Goal: Task Accomplishment & Management: Manage account settings

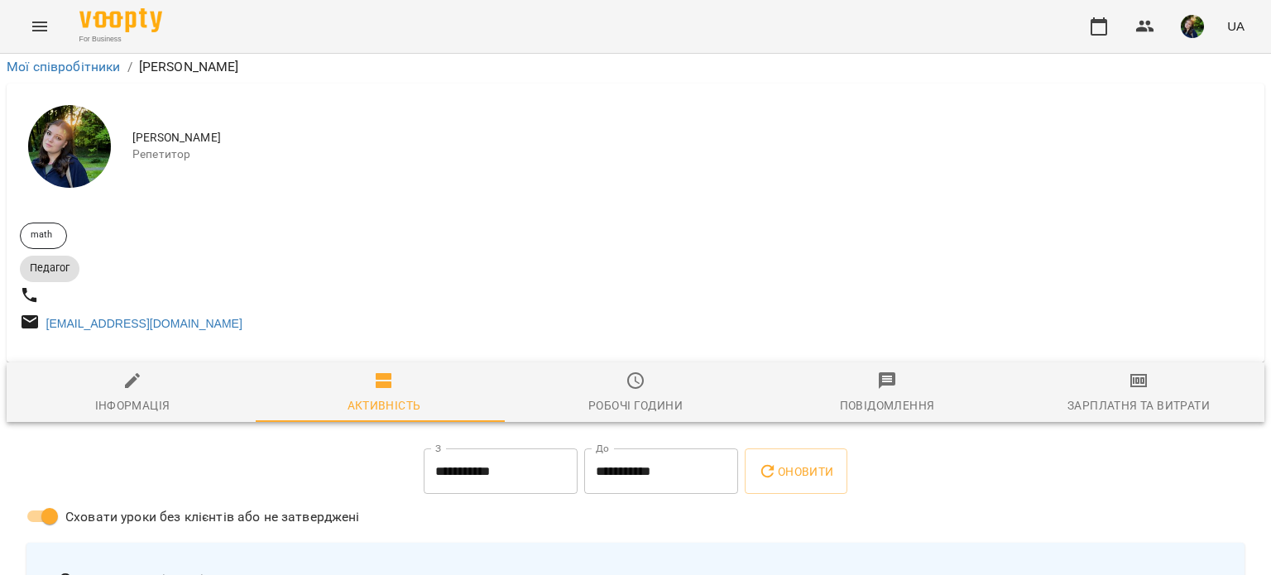
scroll to position [909, 0]
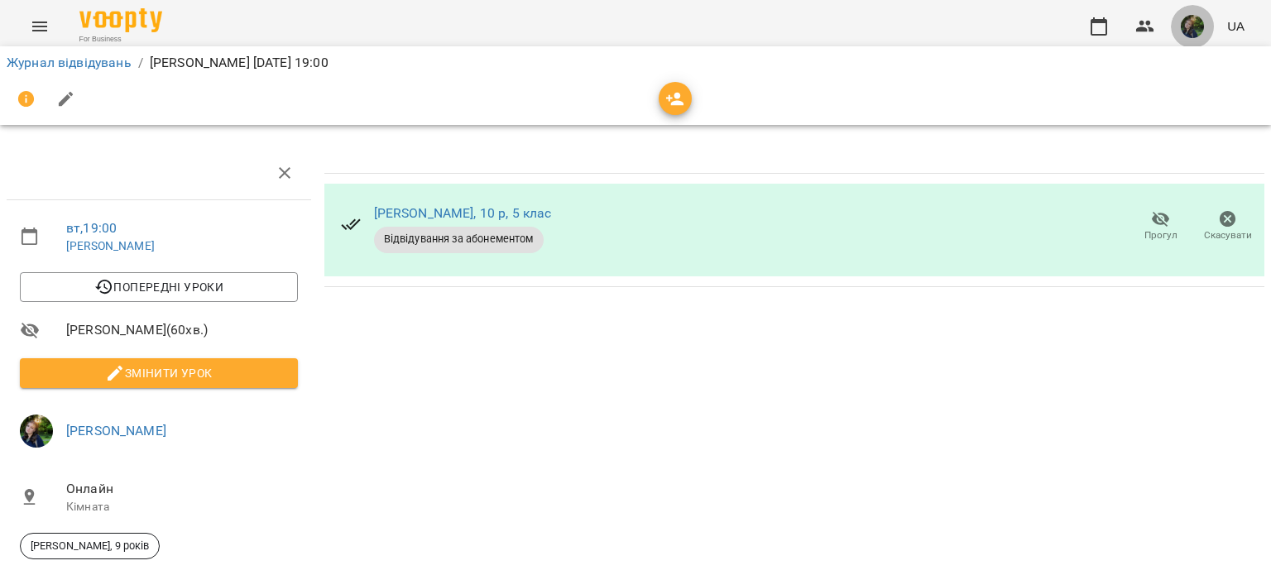
click at [1188, 31] on img "button" at bounding box center [1192, 26] width 23 height 23
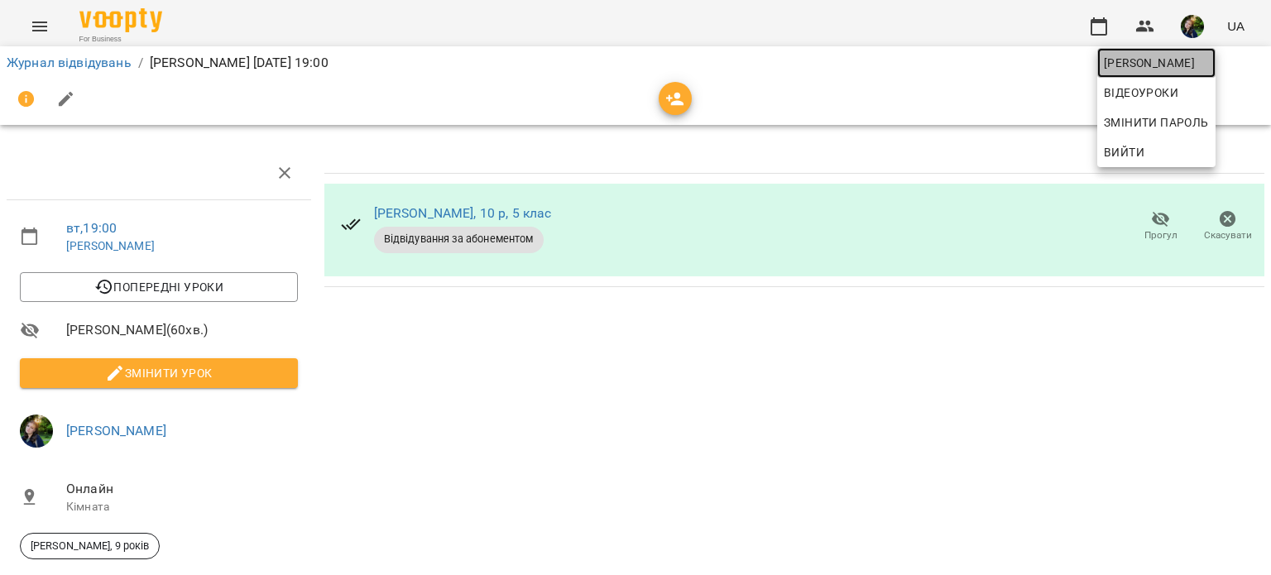
click at [1172, 57] on span "[PERSON_NAME]" at bounding box center [1156, 63] width 105 height 20
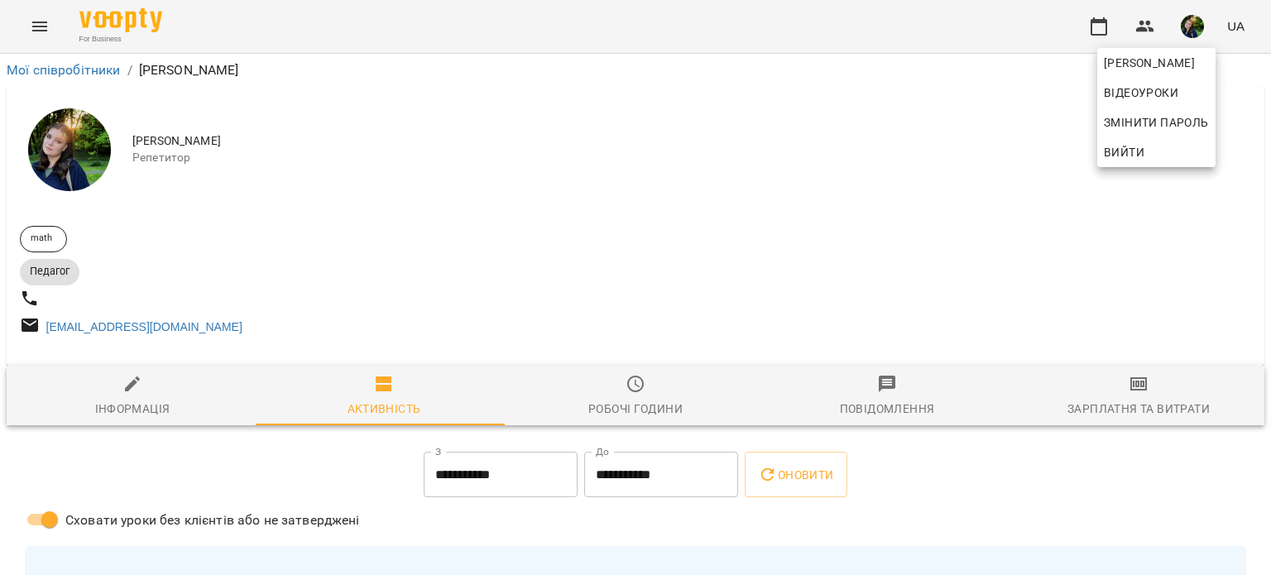
click at [141, 404] on div at bounding box center [635, 287] width 1271 height 575
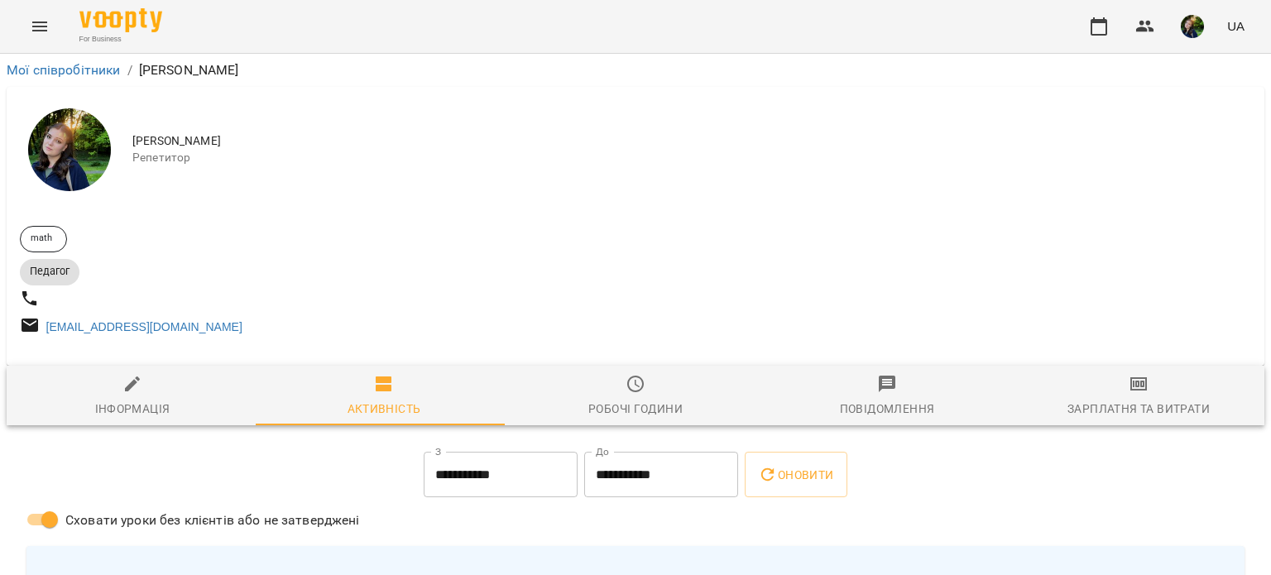
click at [151, 406] on div "Інформація" at bounding box center [132, 409] width 75 height 20
select select "**"
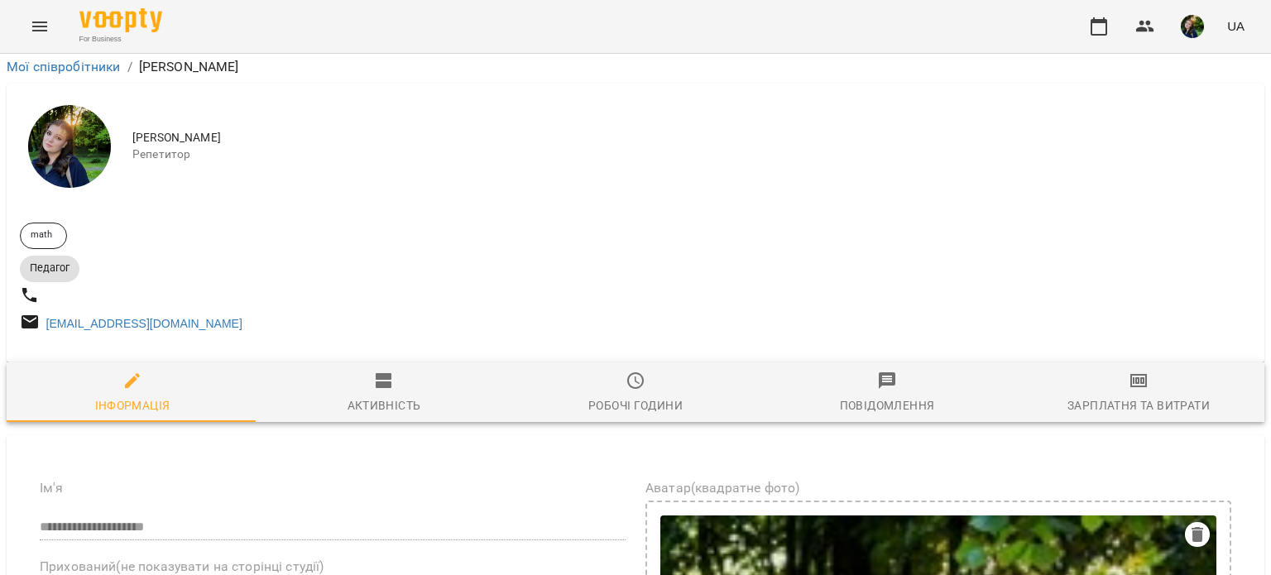
scroll to position [268, 0]
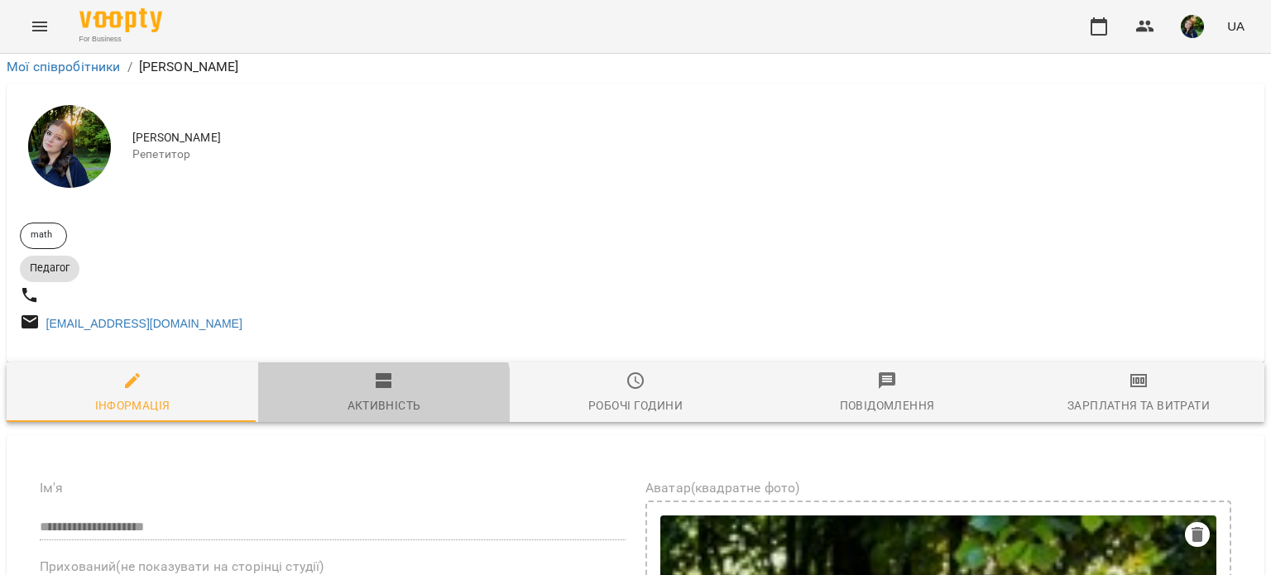
click at [361, 395] on div "Активність" at bounding box center [384, 405] width 74 height 20
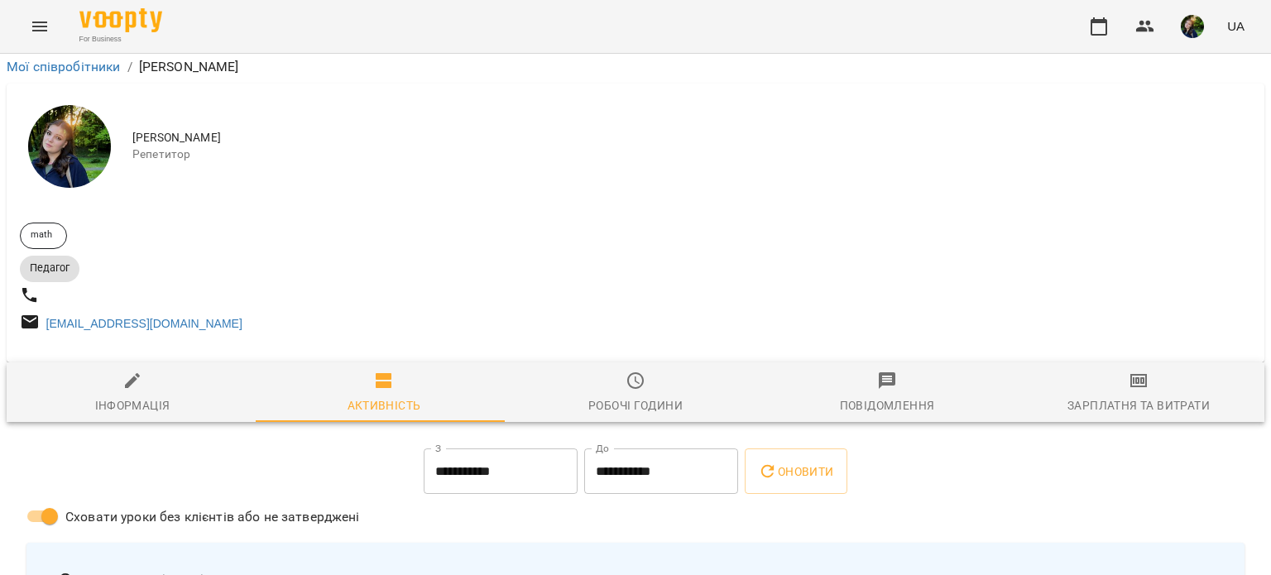
scroll to position [0, 3]
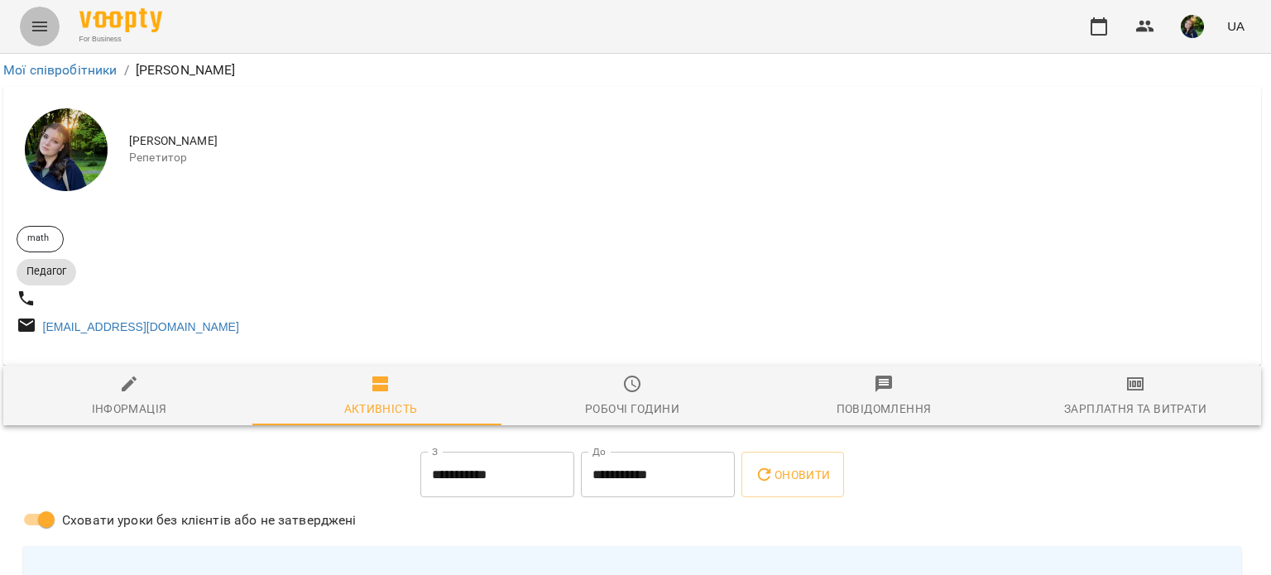
click at [46, 13] on button "Menu" at bounding box center [40, 27] width 40 height 40
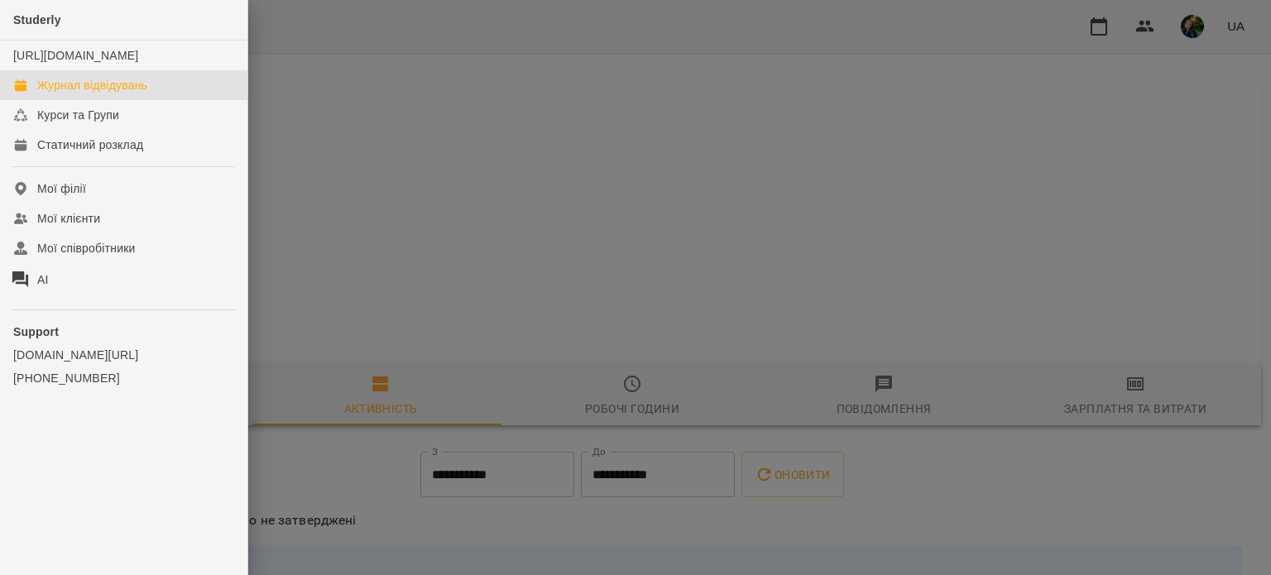
click at [108, 93] on div "Журнал відвідувань" at bounding box center [92, 85] width 110 height 17
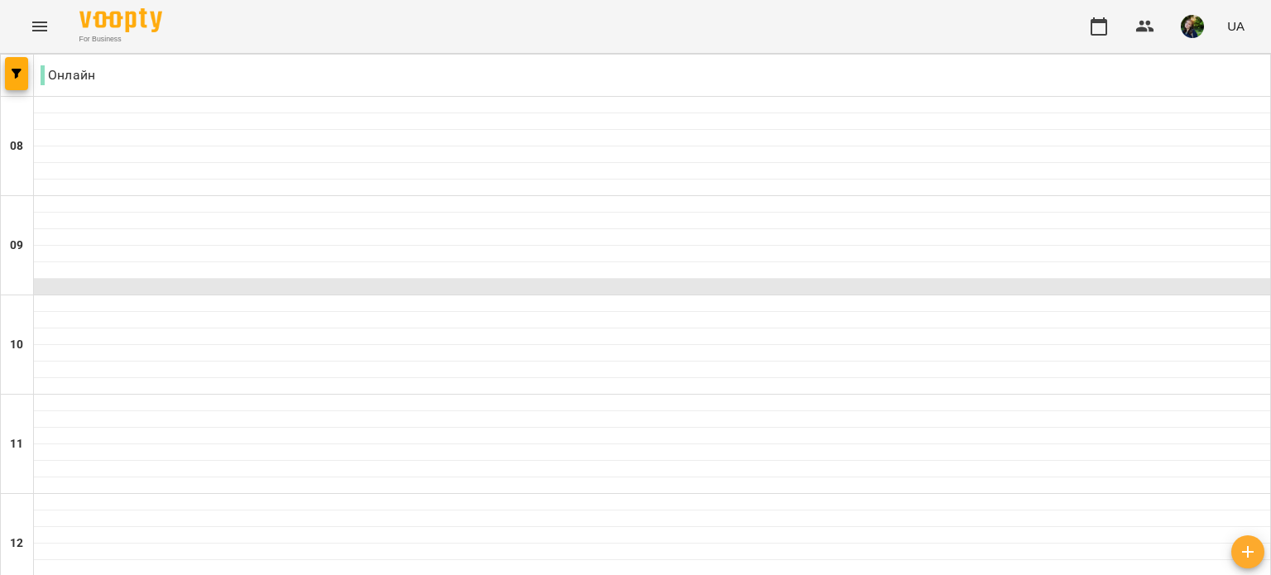
scroll to position [986, 0]
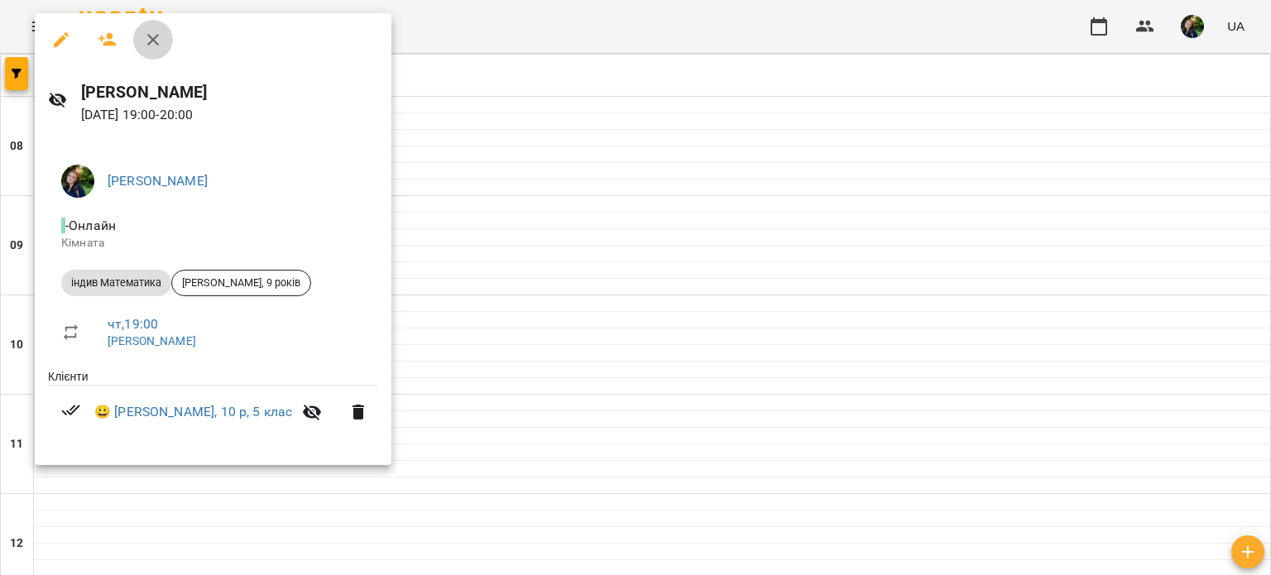
click at [159, 36] on icon "button" at bounding box center [153, 40] width 20 height 20
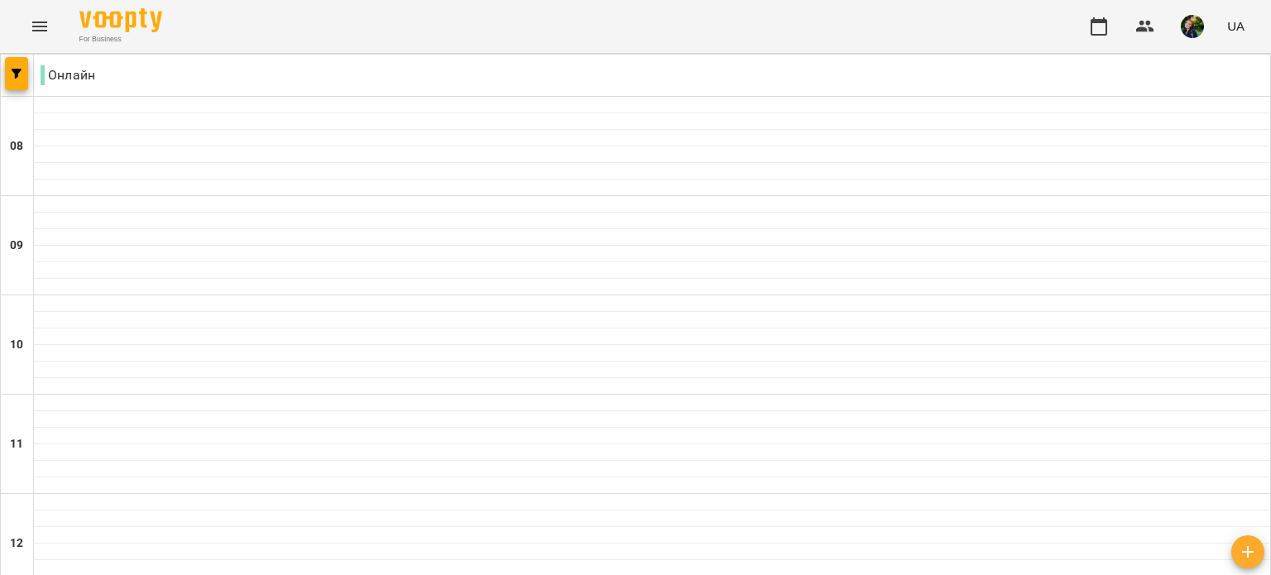
scroll to position [741, 0]
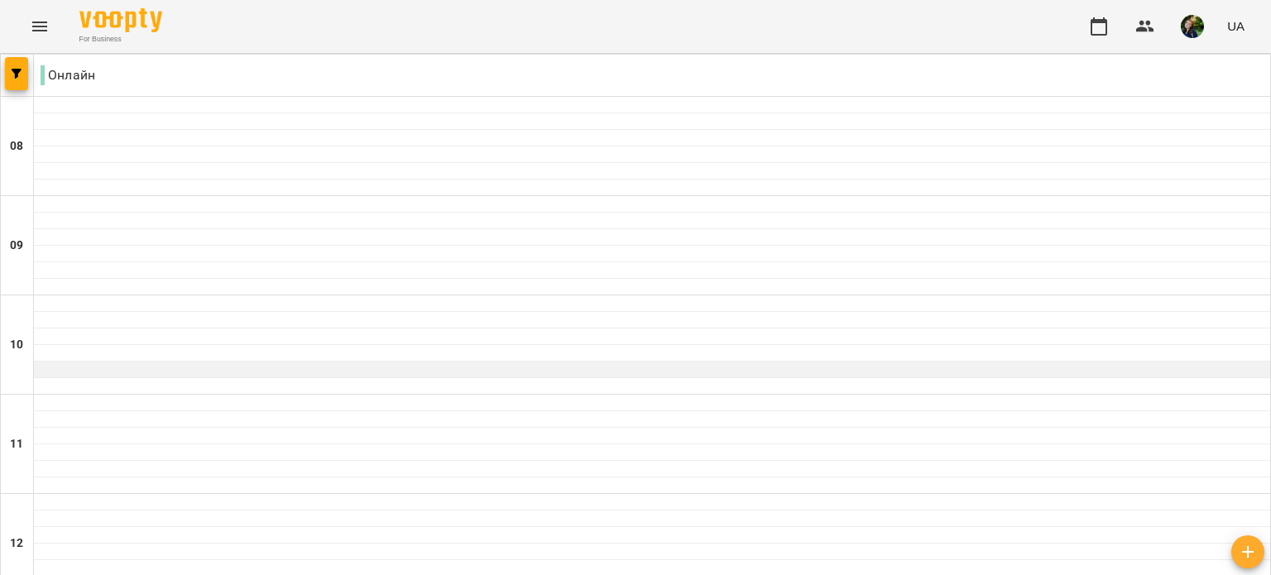
scroll to position [1075, 0]
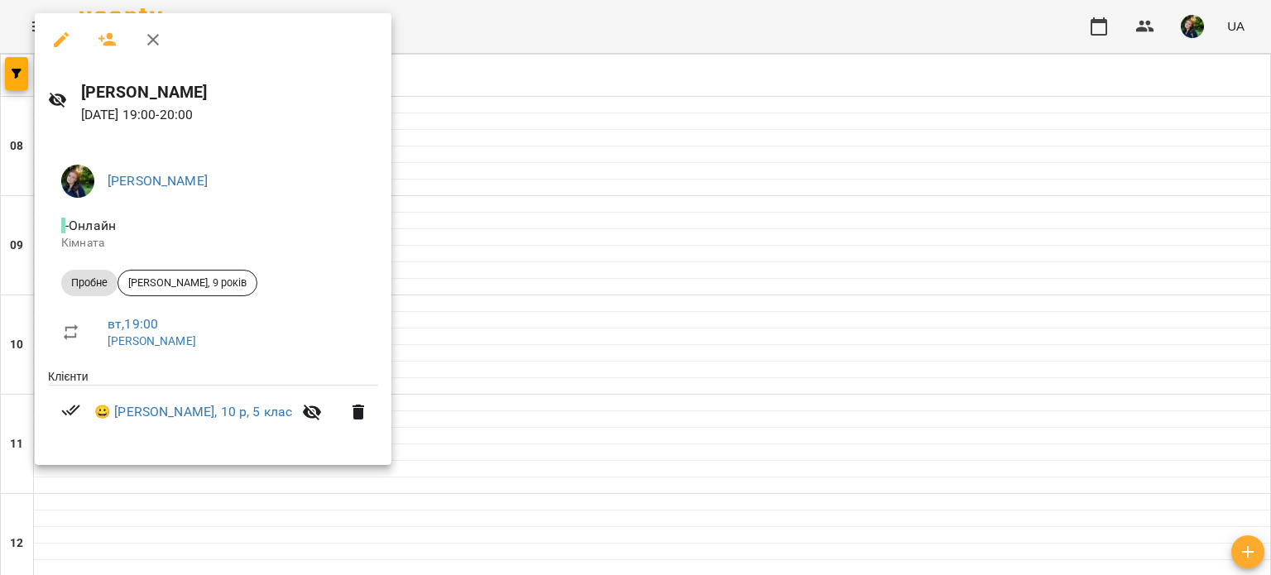
click at [475, 229] on div at bounding box center [635, 287] width 1271 height 575
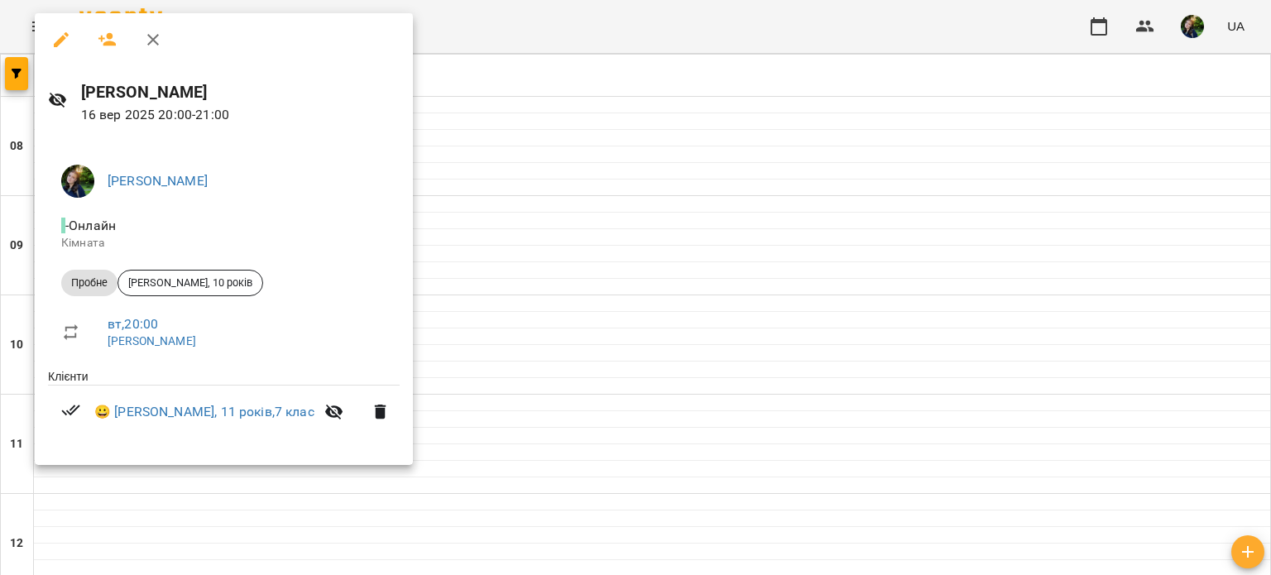
click at [543, 244] on div at bounding box center [635, 287] width 1271 height 575
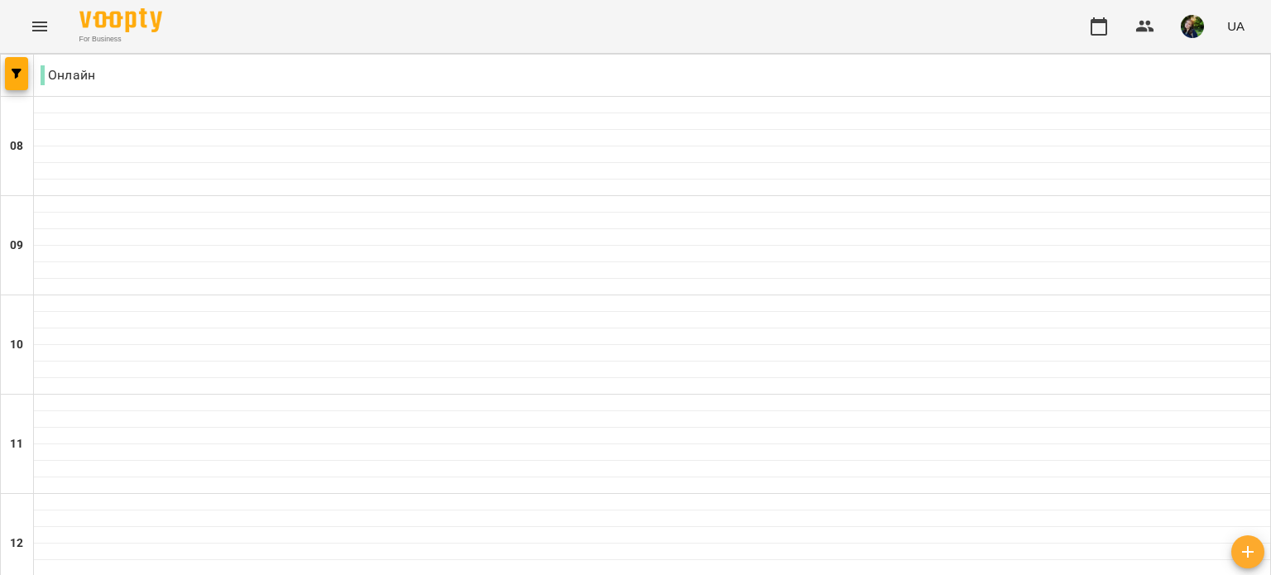
type input "**********"
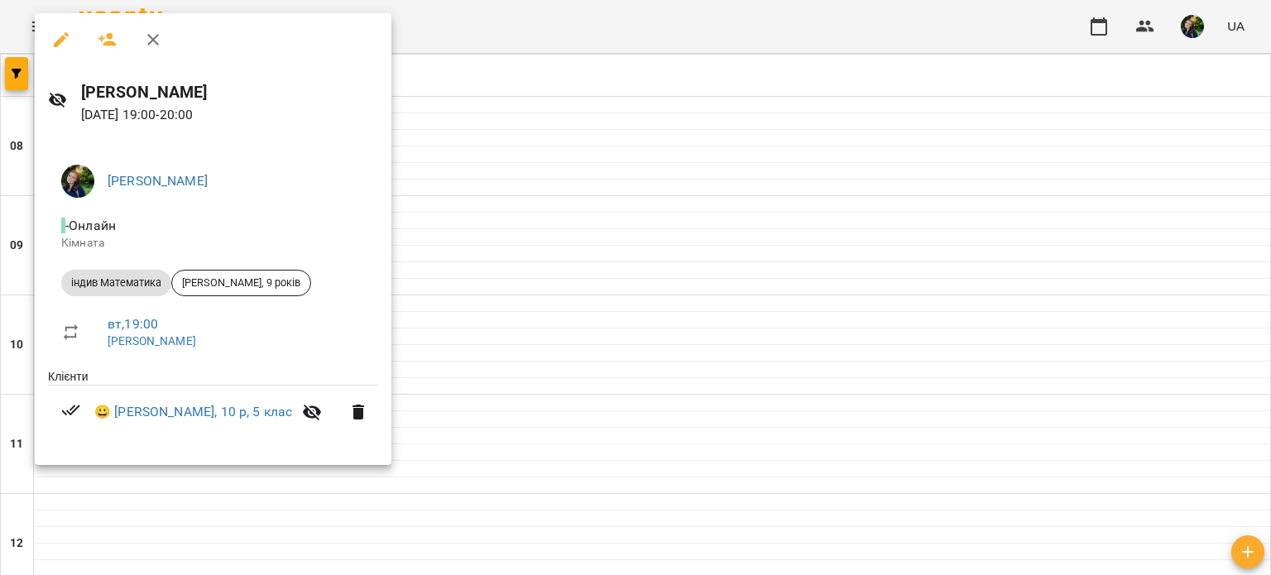
click at [470, 348] on div at bounding box center [635, 287] width 1271 height 575
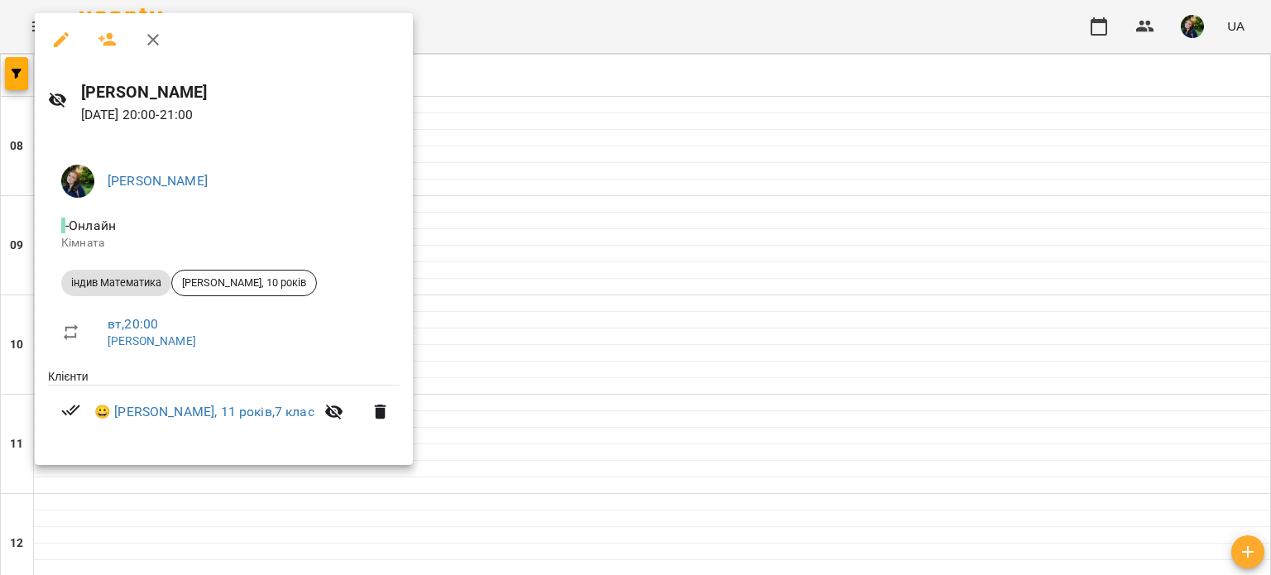
click at [708, 497] on div at bounding box center [635, 287] width 1271 height 575
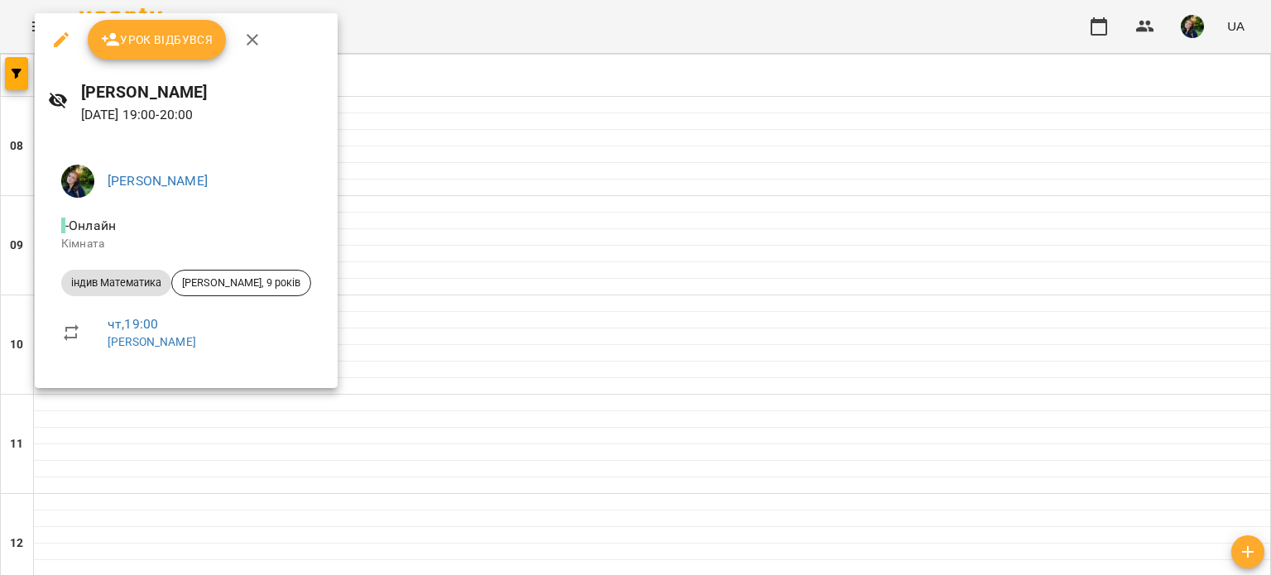
click at [205, 477] on div at bounding box center [635, 287] width 1271 height 575
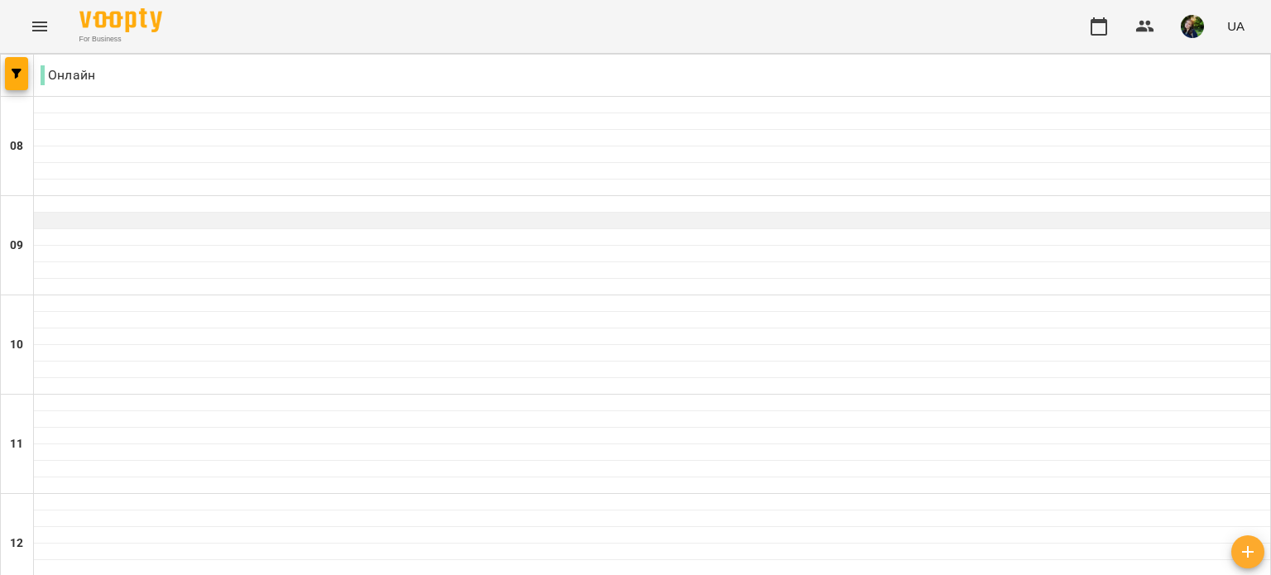
scroll to position [1047, 0]
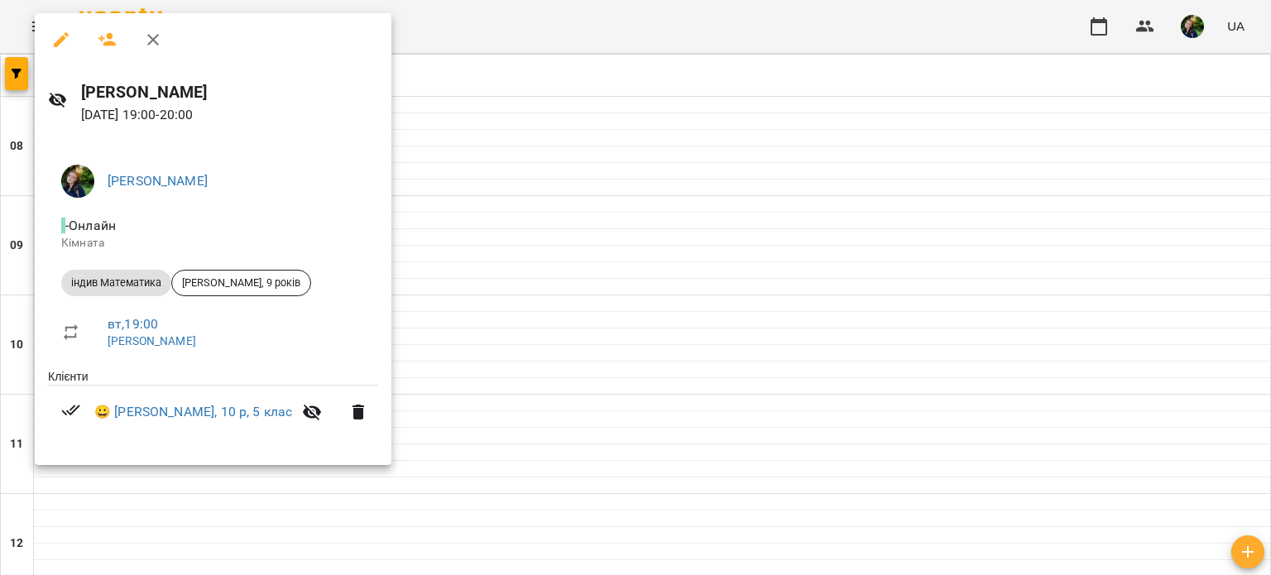
click at [463, 217] on div at bounding box center [635, 287] width 1271 height 575
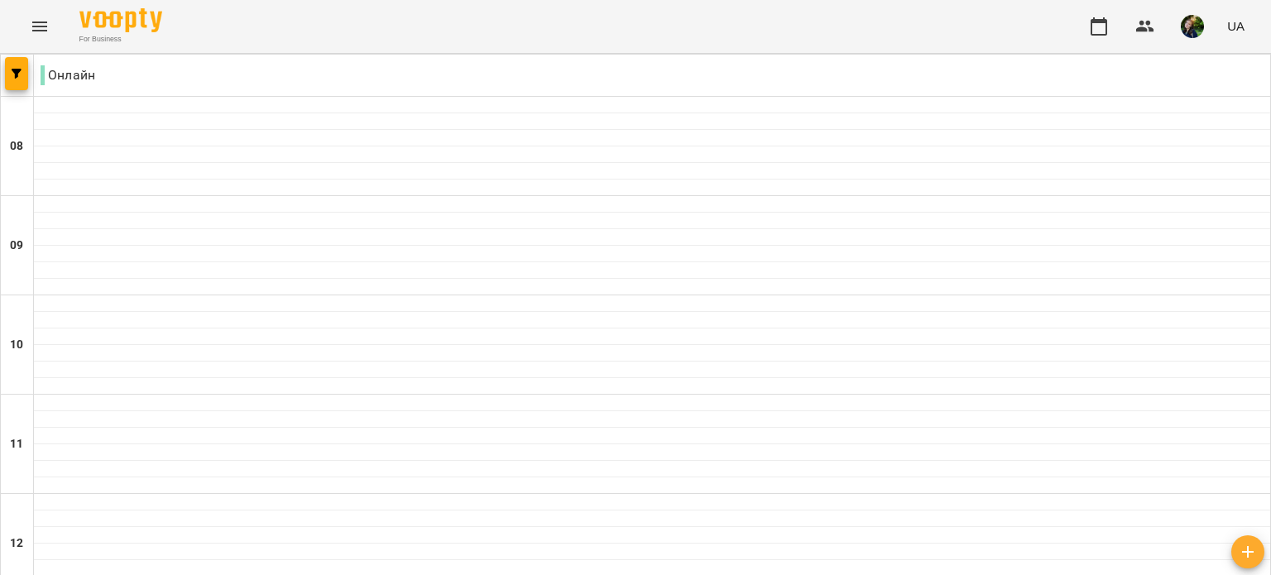
scroll to position [0, 0]
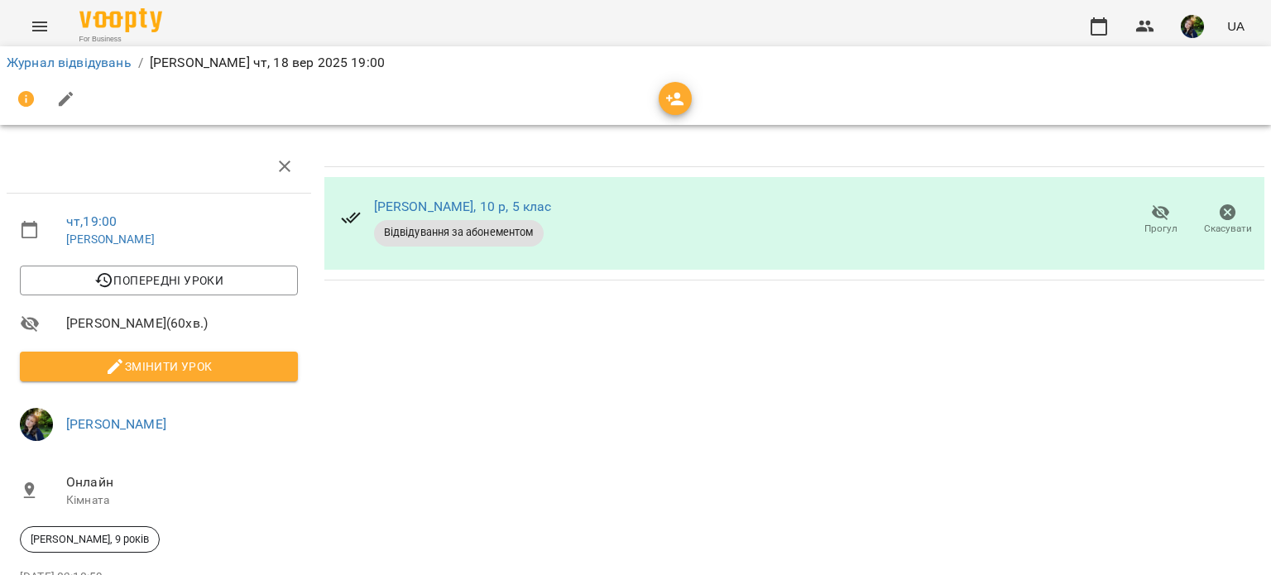
scroll to position [102, 0]
click at [127, 532] on span "[PERSON_NAME], 9 років" at bounding box center [90, 539] width 138 height 15
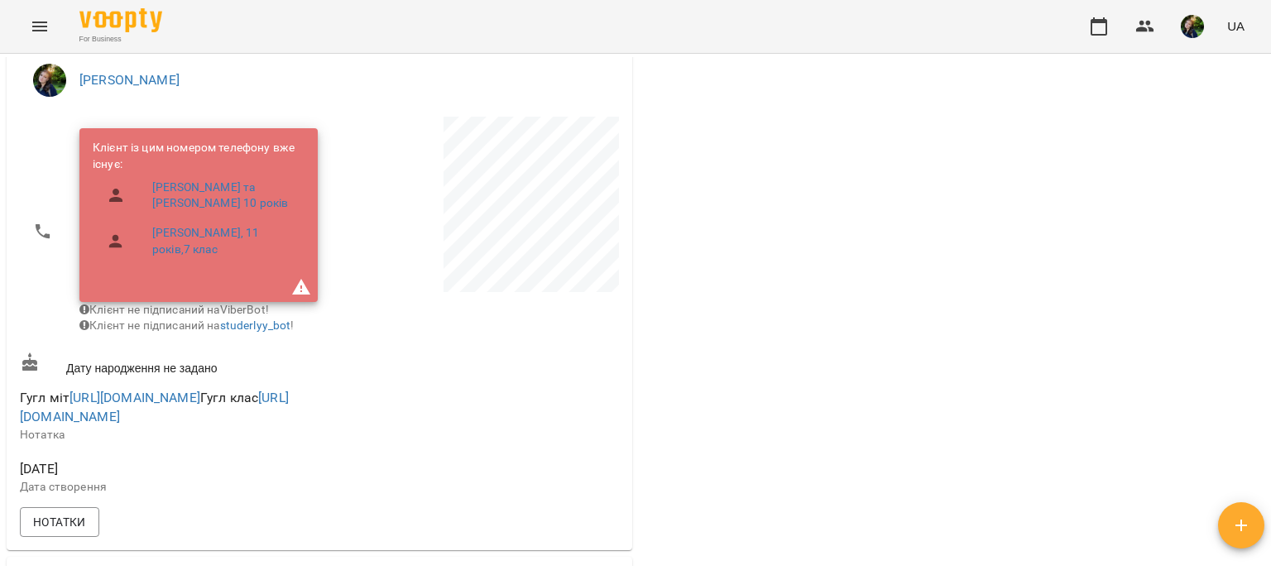
scroll to position [264, 0]
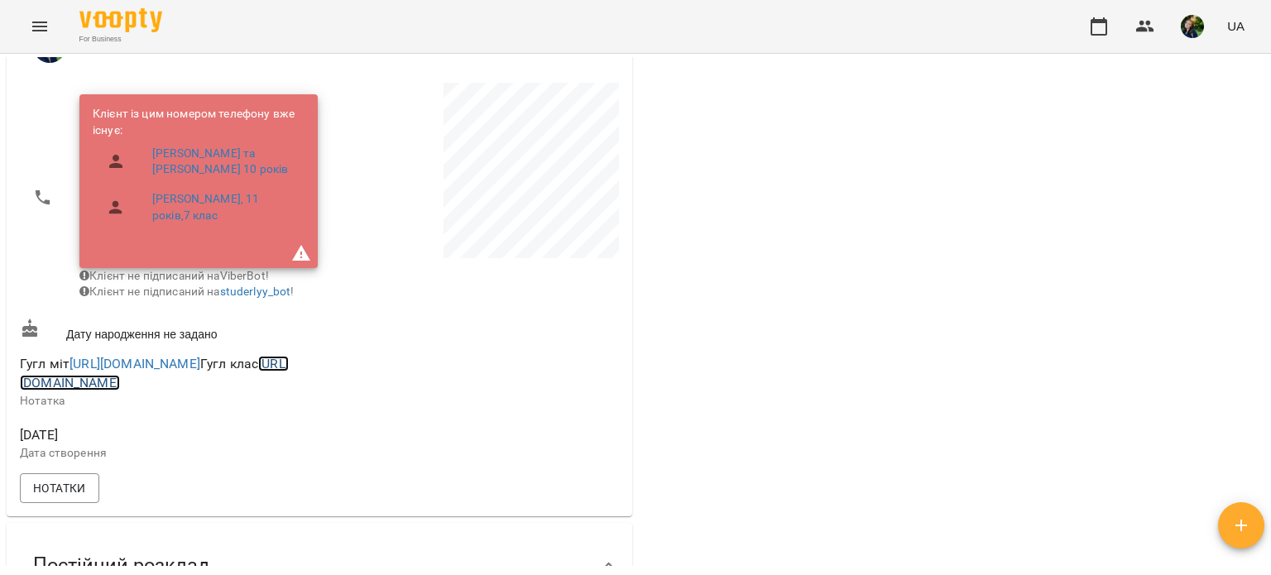
click at [98, 391] on link "https://classroom.google.com/c/NjE1ODkyNDM2NTkx?hl=ru&cjc=ju6emga" at bounding box center [154, 374] width 269 height 36
click at [142, 371] on link "https://meet.google.com/ioj-zivx-acu" at bounding box center [134, 364] width 131 height 16
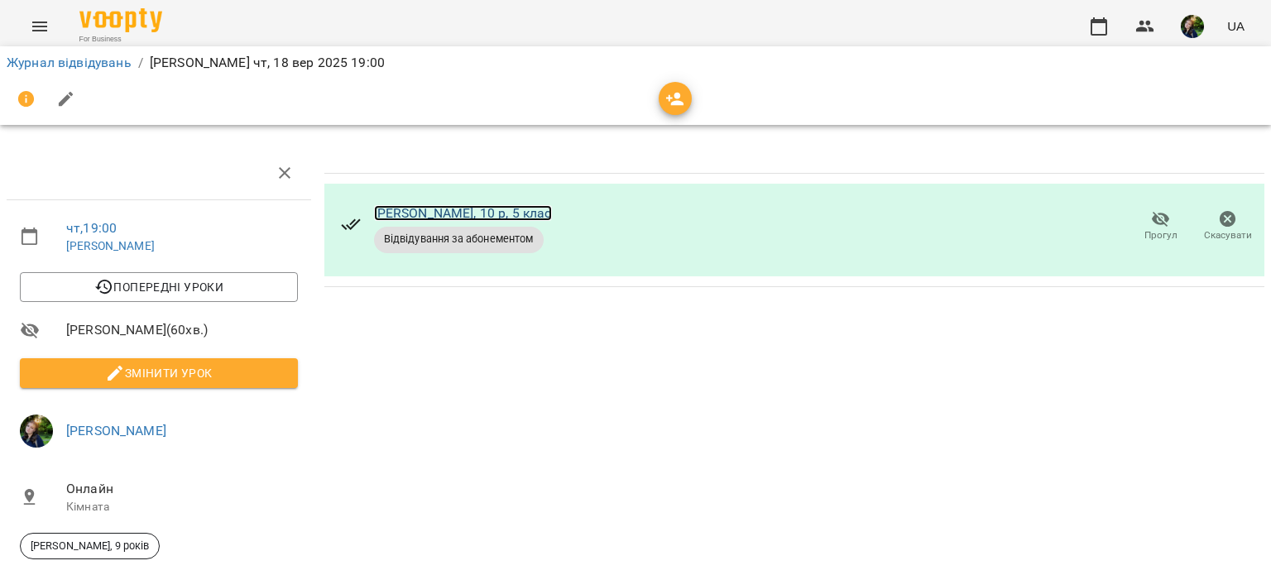
click at [403, 208] on link "[PERSON_NAME], 10 р, 5 клас" at bounding box center [463, 213] width 178 height 16
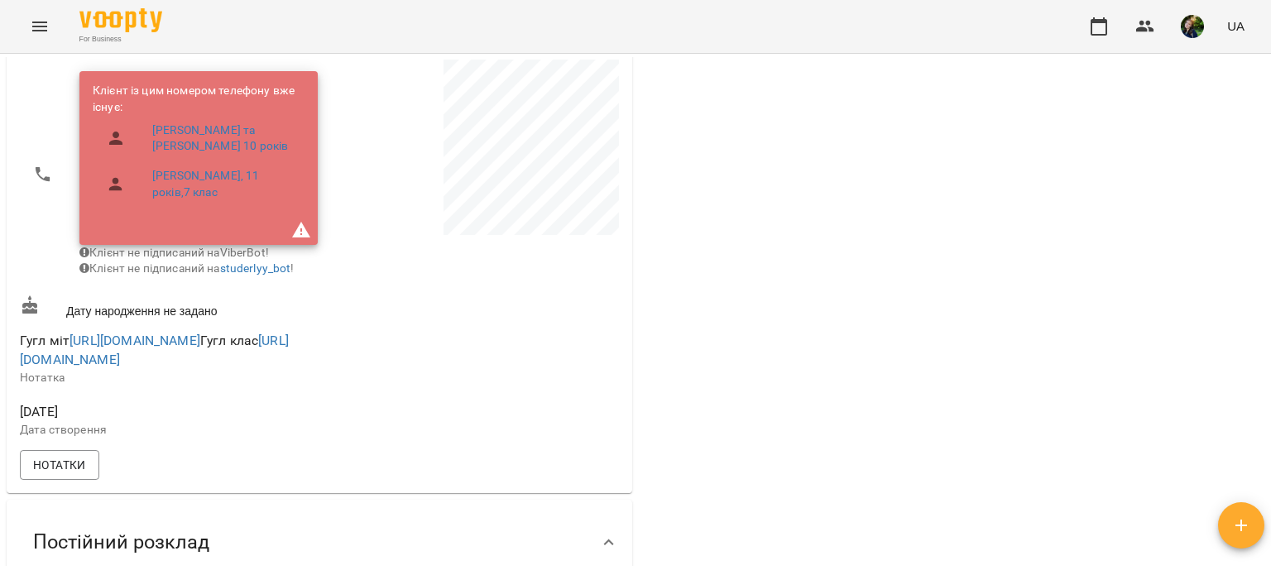
scroll to position [304, 0]
